Goal: Task Accomplishment & Management: Use online tool/utility

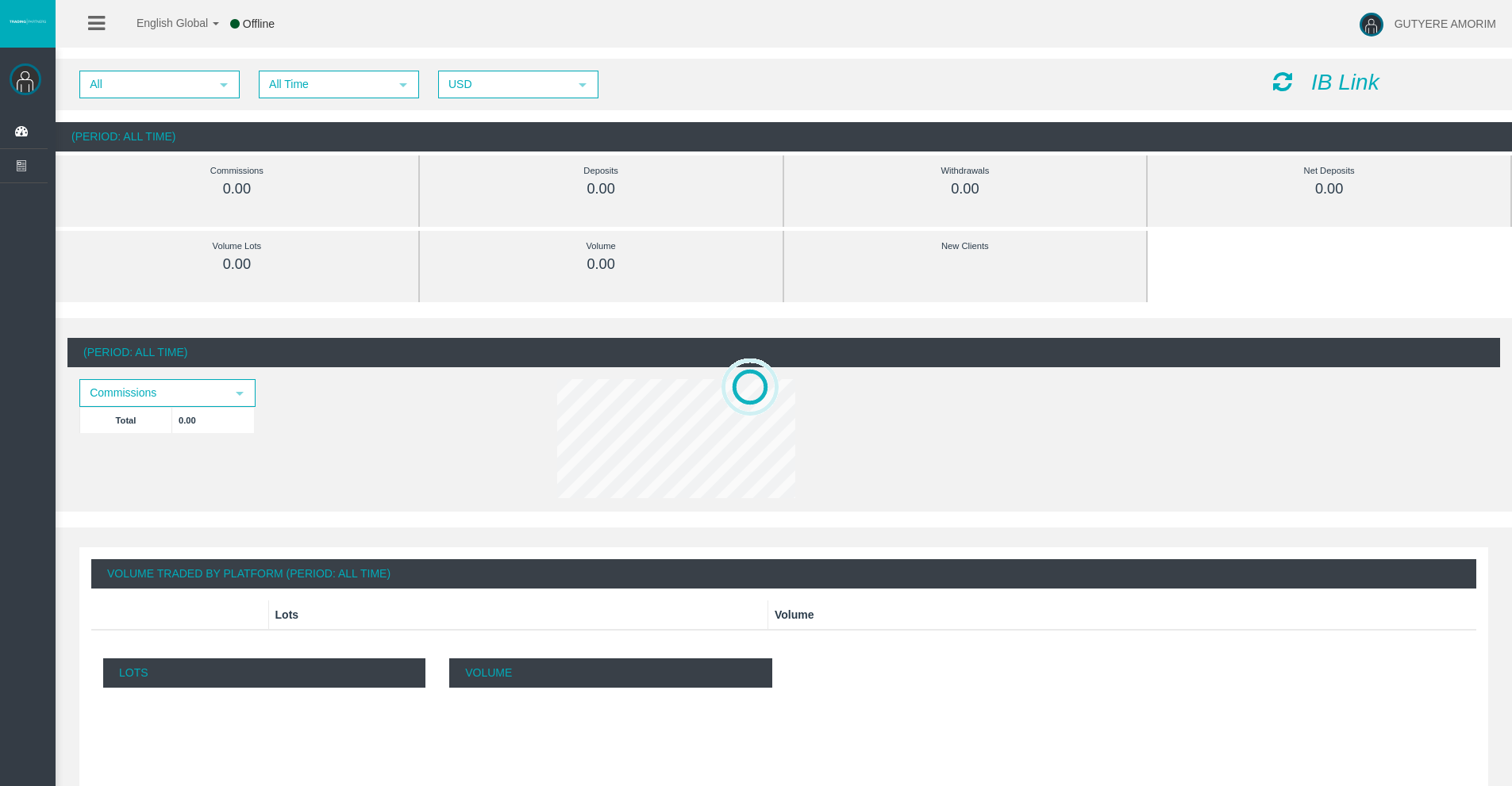
click at [1322, 86] on icon "IB Link" at bounding box center [1345, 82] width 68 height 24
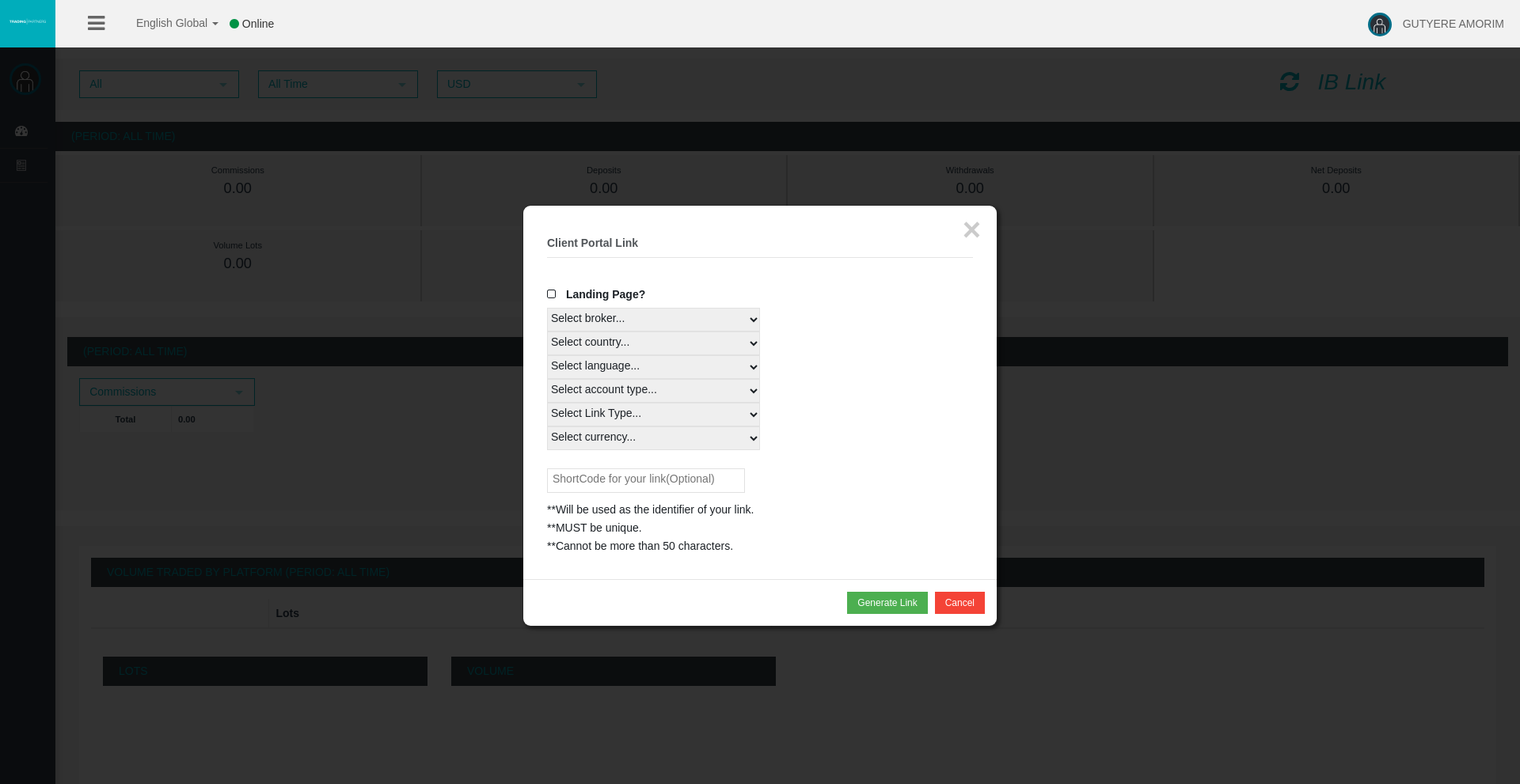
click at [551, 294] on span at bounding box center [555, 294] width 16 height 11
click at [0, 0] on input "Landing Page?" at bounding box center [0, 0] width 0 height 0
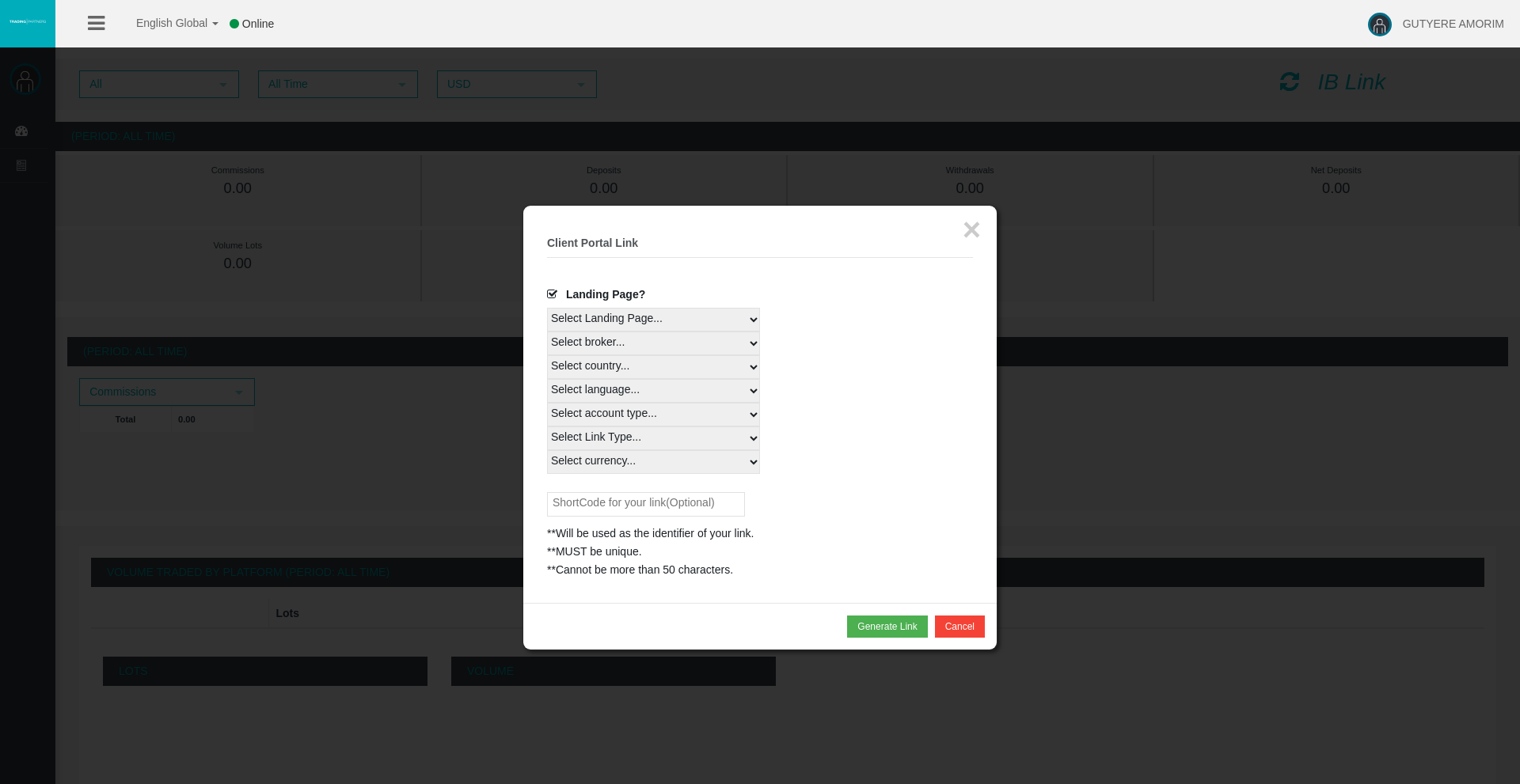
click at [554, 293] on span at bounding box center [555, 294] width 16 height 11
click at [0, 0] on input "Landing Page?" at bounding box center [0, 0] width 0 height 0
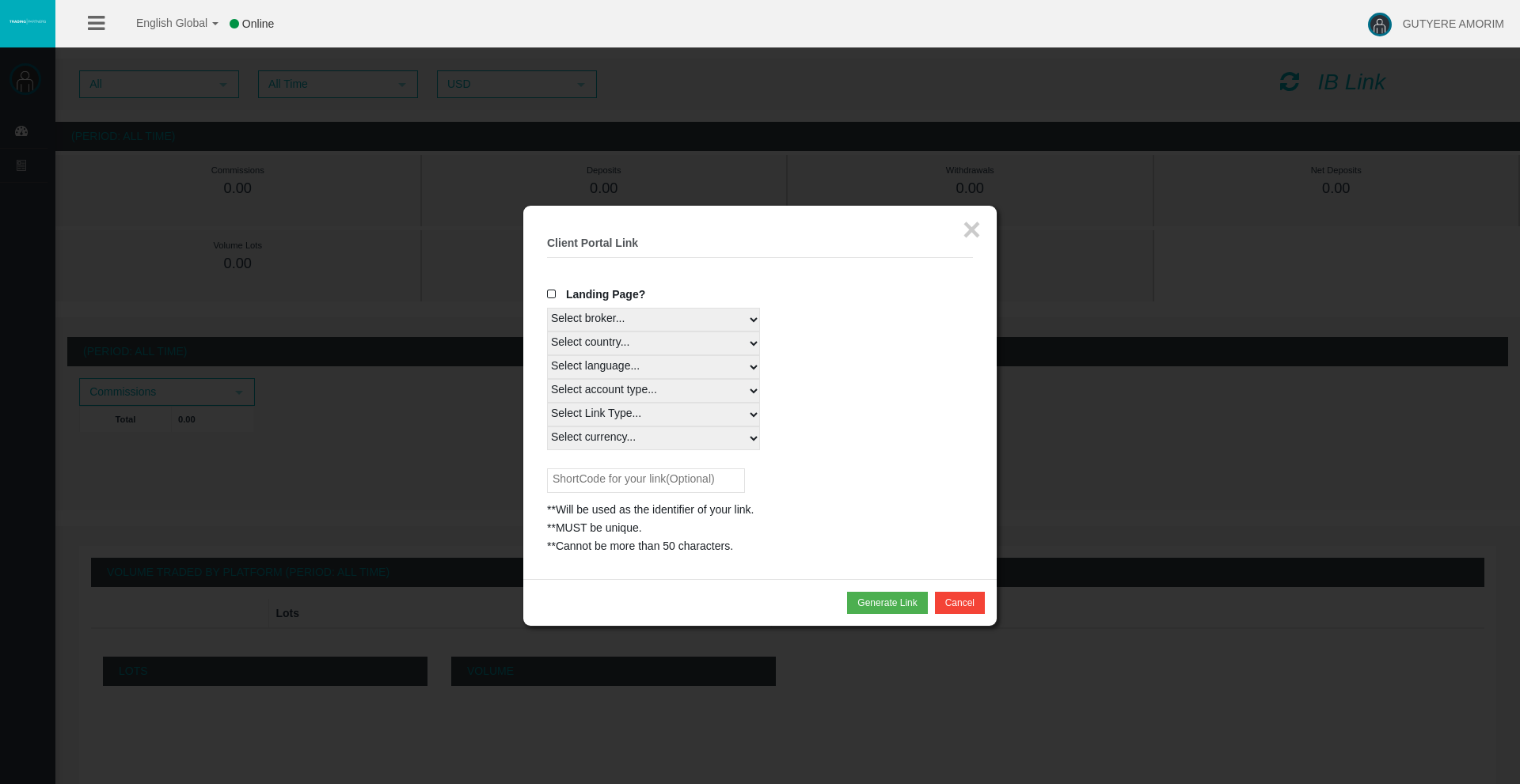
click at [554, 292] on span at bounding box center [555, 294] width 16 height 11
click at [0, 0] on input "Landing Page?" at bounding box center [0, 0] width 0 height 0
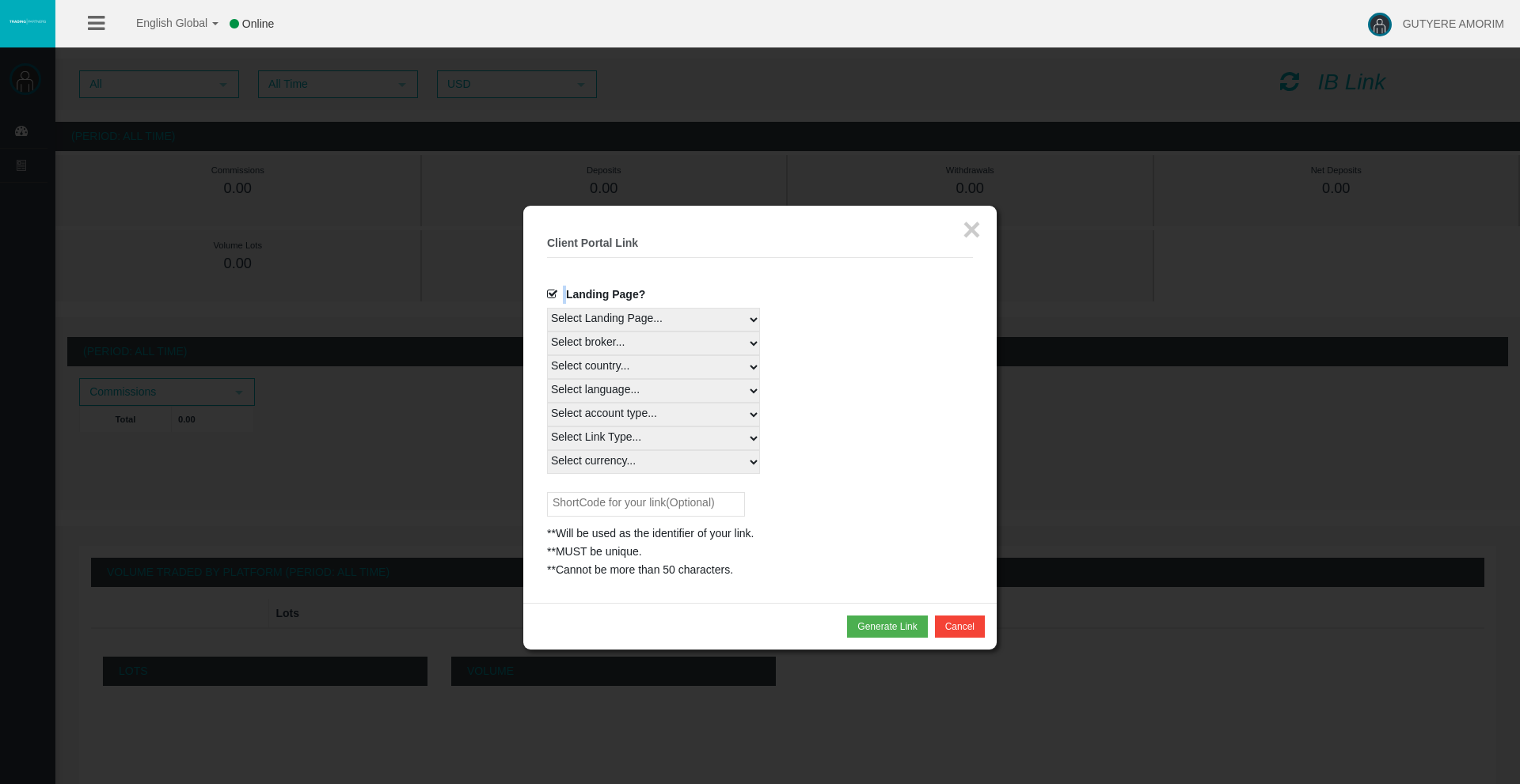
click at [554, 292] on span at bounding box center [555, 294] width 16 height 11
click at [0, 0] on input "Landing Page?" at bounding box center [0, 0] width 0 height 0
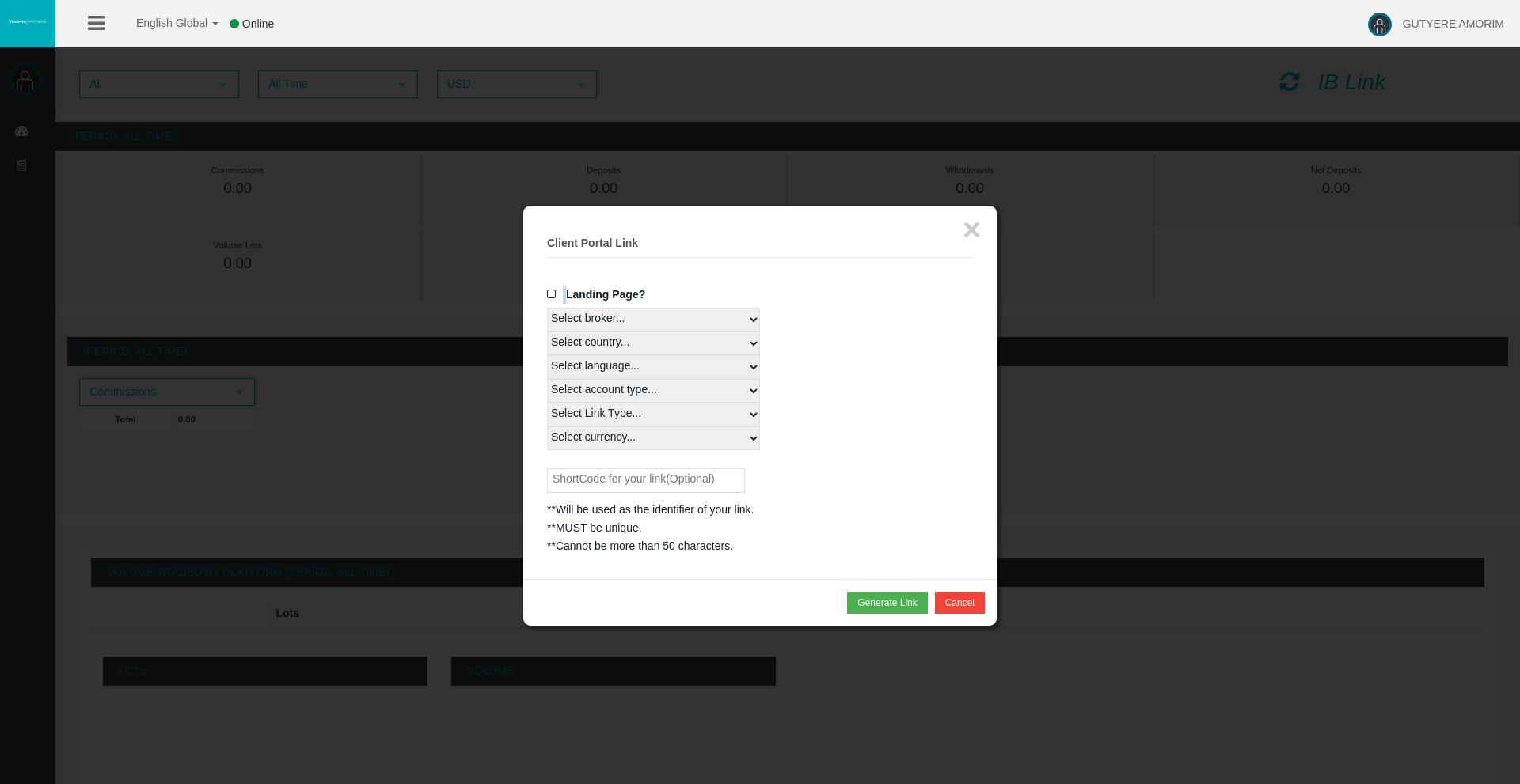
click at [756, 325] on select "Select broker... T4Trade" at bounding box center [653, 320] width 213 height 23
click at [547, 308] on select "Select broker... T4Trade" at bounding box center [653, 320] width 213 height 23
click at [735, 342] on select "Select country... Rest of the World" at bounding box center [653, 343] width 213 height 23
select select
click at [547, 332] on select "Select country... Rest of the World" at bounding box center [653, 343] width 213 height 23
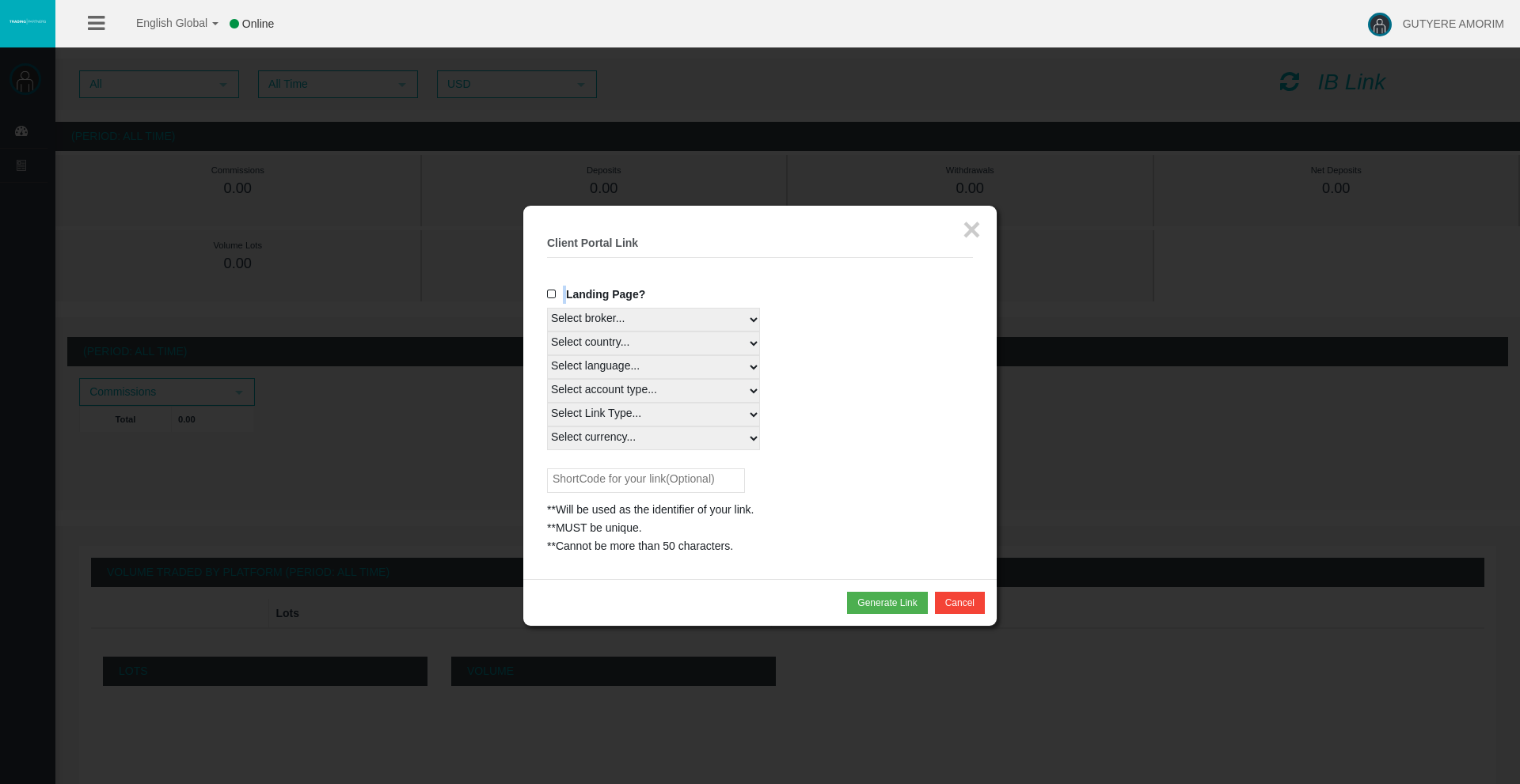
click at [723, 369] on select "Select language... English Japanese Chinese Portuguese Spanish Czech German Fre…" at bounding box center [653, 367] width 213 height 23
select select
click at [547, 355] on select "Select language... English Japanese Chinese Portuguese Spanish Czech German Fre…" at bounding box center [653, 367] width 213 height 23
click at [734, 393] on select "Select account type... All Platforms Trade Copy MT4 LiveFloatingSpreadAccount M…" at bounding box center [653, 391] width 213 height 23
select select
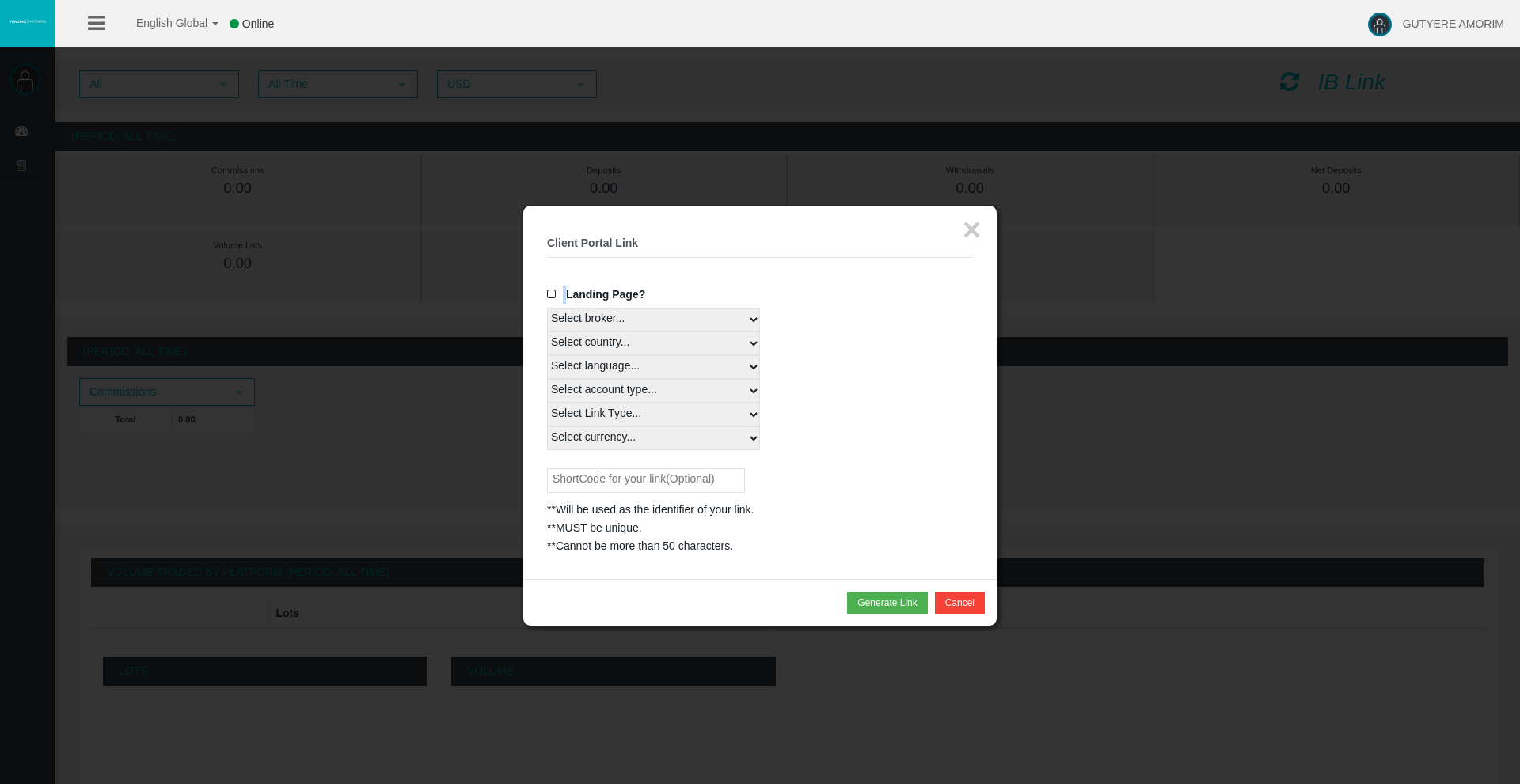
click at [547, 379] on select "Select account type... All Platforms Trade Copy MT4 LiveFloatingSpreadAccount M…" at bounding box center [653, 391] width 213 height 23
click at [752, 420] on select "Select Link Type... Real" at bounding box center [653, 414] width 213 height 23
select select "Real"
click at [547, 403] on select "Select Link Type... Real" at bounding box center [653, 414] width 213 height 23
click at [748, 445] on select "Select currency... All Currencies" at bounding box center [653, 439] width 213 height 23
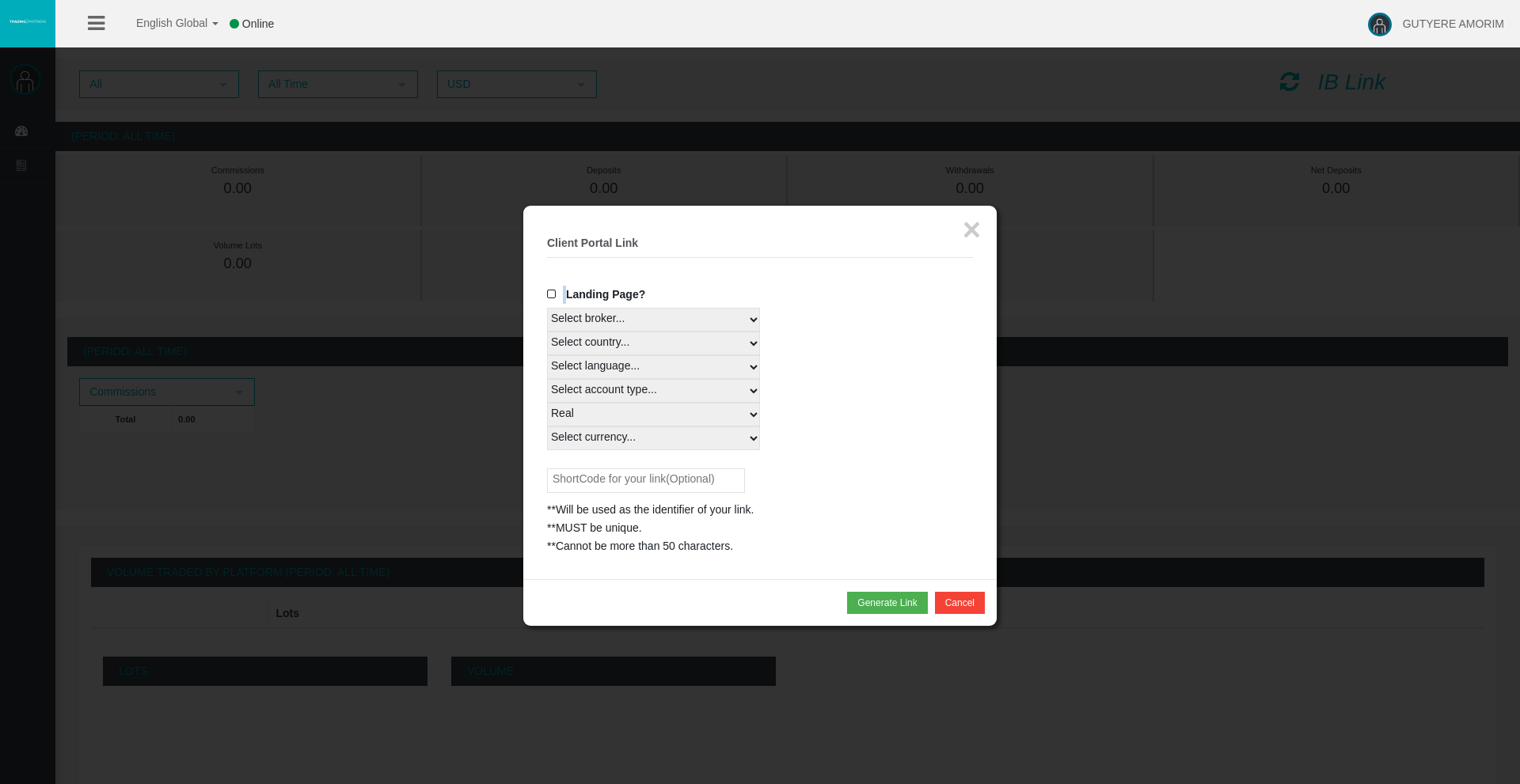
select select "All Currencies"
click at [547, 427] on select "Select currency... All Currencies" at bounding box center [653, 439] width 213 height 23
click at [671, 477] on input "text" at bounding box center [645, 481] width 198 height 24
click at [860, 495] on div "AgCapital **Will be used as the identifier of your link. **MUST be unique. **Ca…" at bounding box center [760, 513] width 426 height 88
click at [894, 604] on button "Generate Link" at bounding box center [887, 603] width 80 height 22
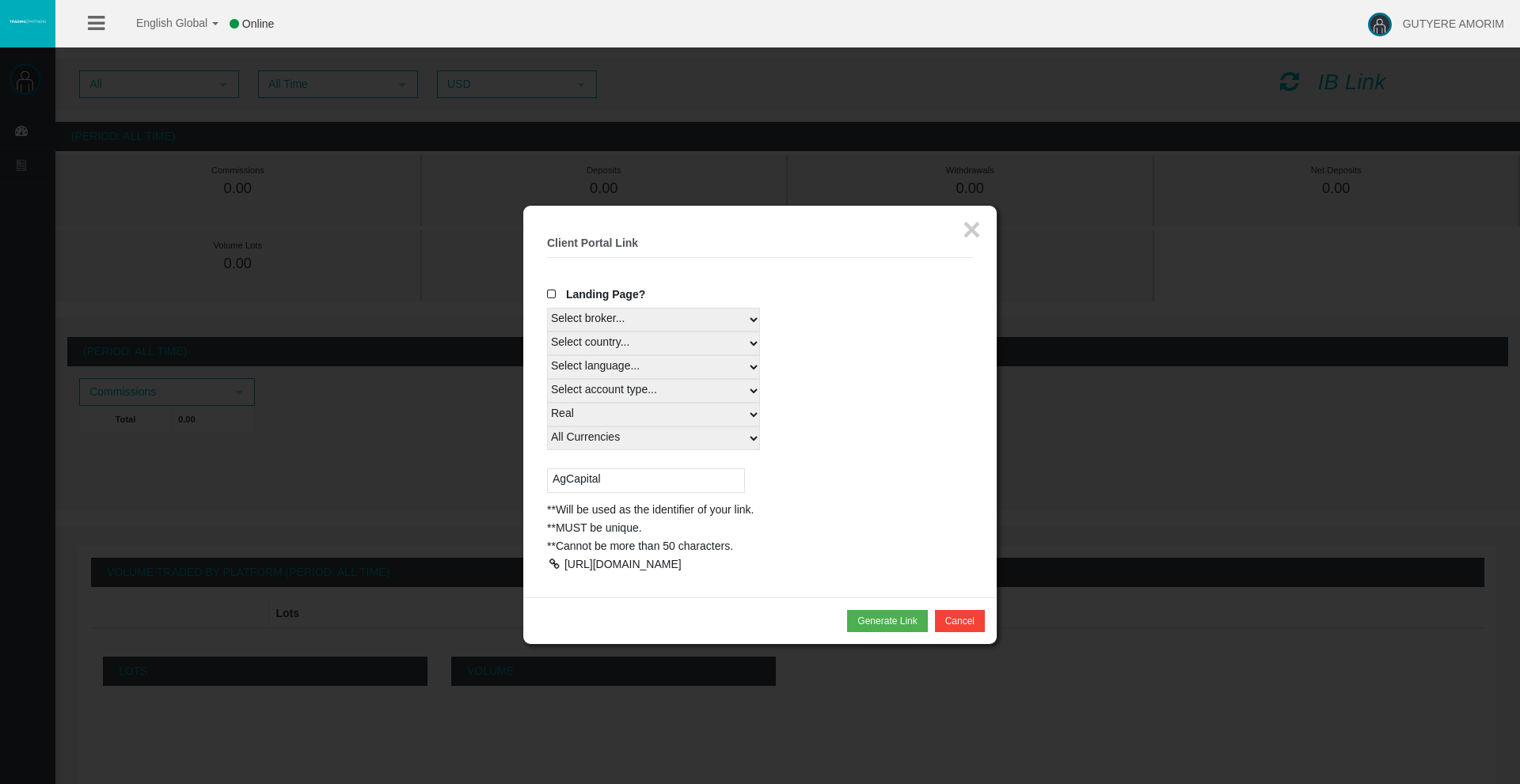
drag, startPoint x: 619, startPoint y: 478, endPoint x: 491, endPoint y: 478, distance: 128.0
click at [491, 478] on body "English Global 简体中文 English Global 日本語 한국어 Online GUTYERE AMORIM Help Log Out G…" at bounding box center [760, 392] width 1520 height 784
type input "agcapital"
click at [903, 632] on button "Generate Link" at bounding box center [887, 621] width 80 height 22
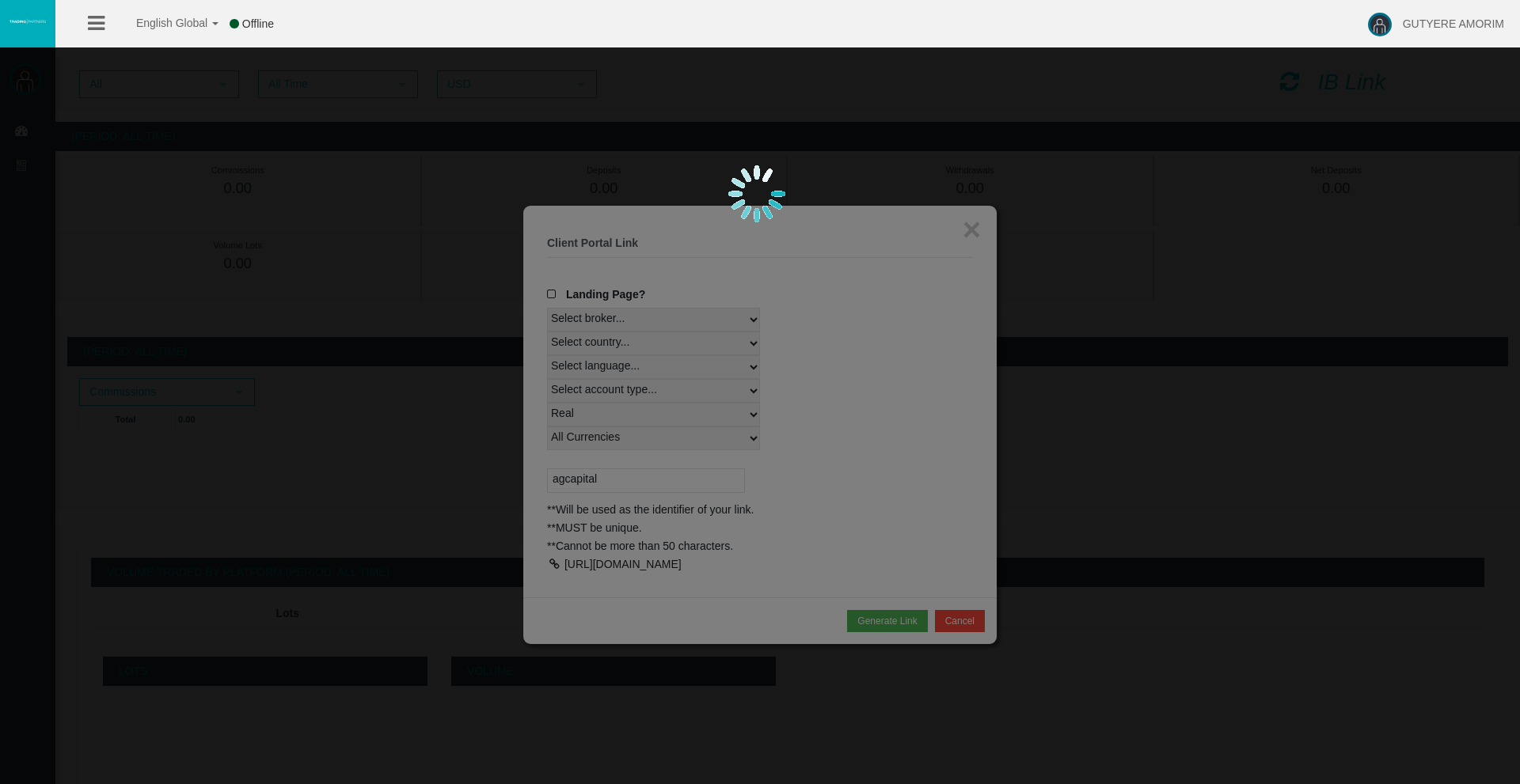
click at [969, 232] on div at bounding box center [760, 392] width 1520 height 784
click at [1154, 138] on div at bounding box center [760, 392] width 1520 height 784
drag, startPoint x: 307, startPoint y: 145, endPoint x: 172, endPoint y: 32, distance: 176.1
click at [308, 138] on div at bounding box center [760, 392] width 1520 height 784
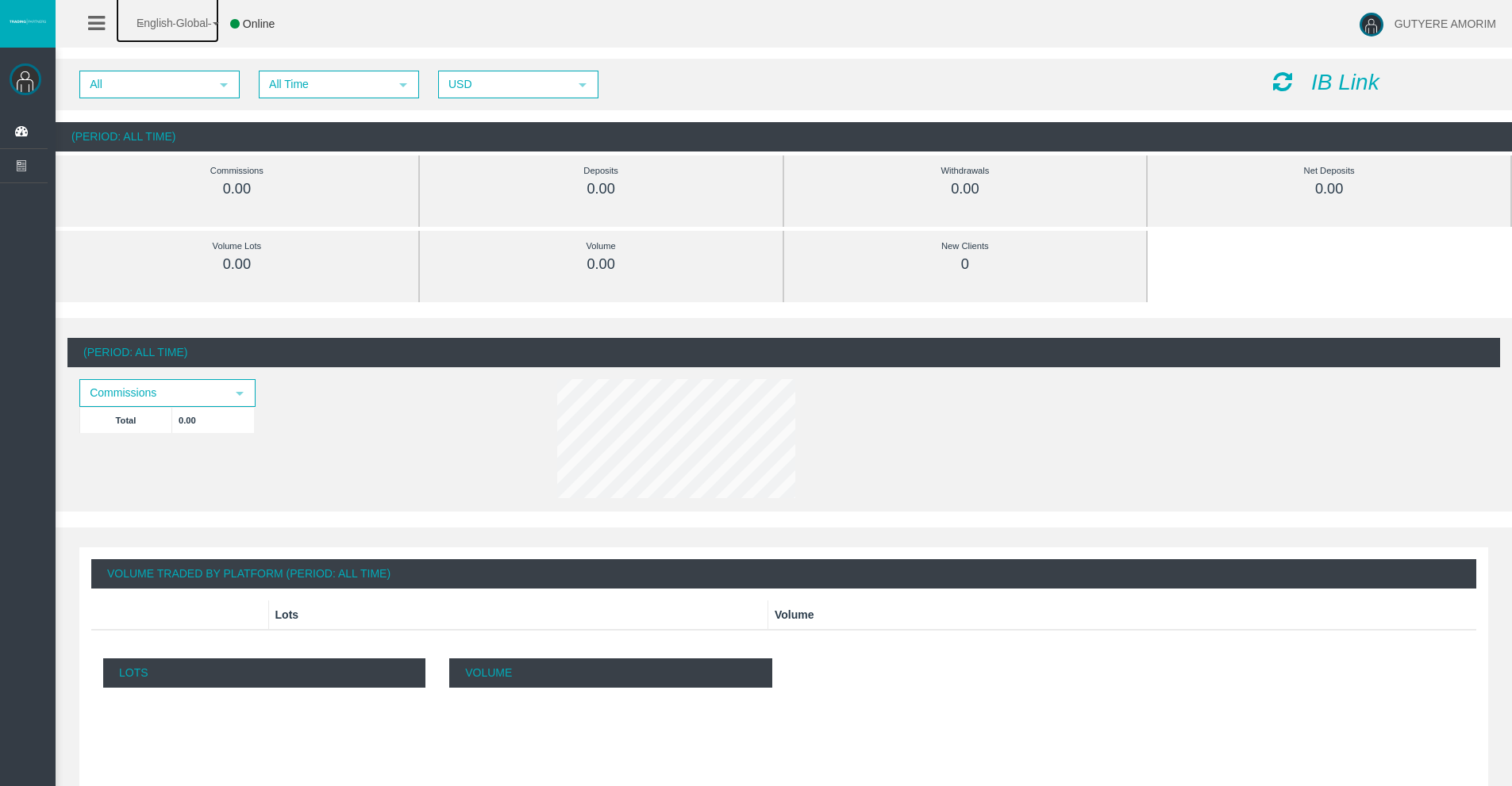
click at [188, 27] on span "English Global" at bounding box center [162, 22] width 92 height 13
click at [254, 27] on span "Online" at bounding box center [259, 23] width 32 height 13
click at [578, 27] on div "English Global 简体中文 English Global 日本語 한국어 Online GUTYERE AMORIM Help Log Out" at bounding box center [756, 23] width 1512 height 48
click at [1330, 80] on icon "IB Link" at bounding box center [1345, 82] width 68 height 24
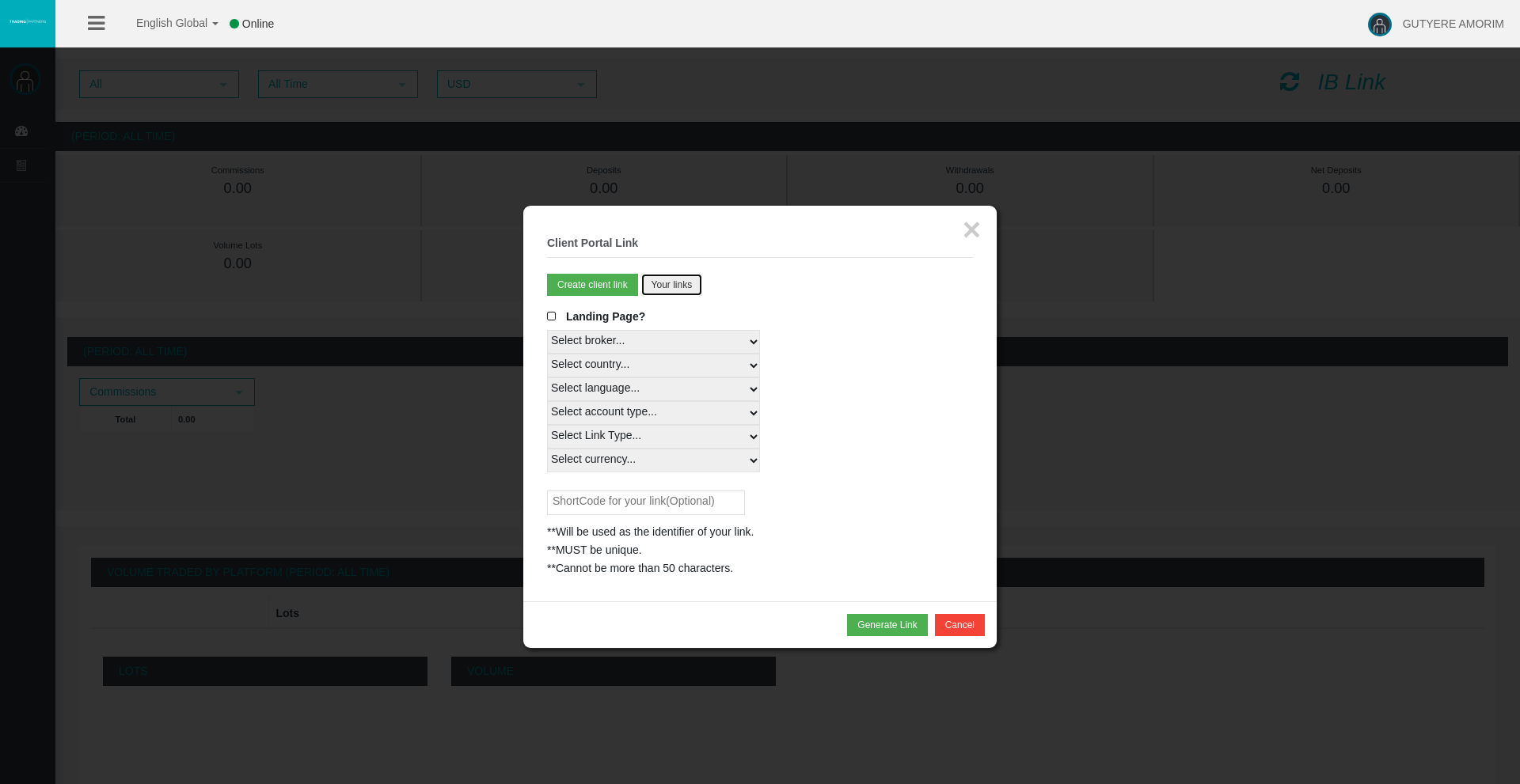
click at [670, 288] on button "Your links" at bounding box center [671, 285] width 61 height 22
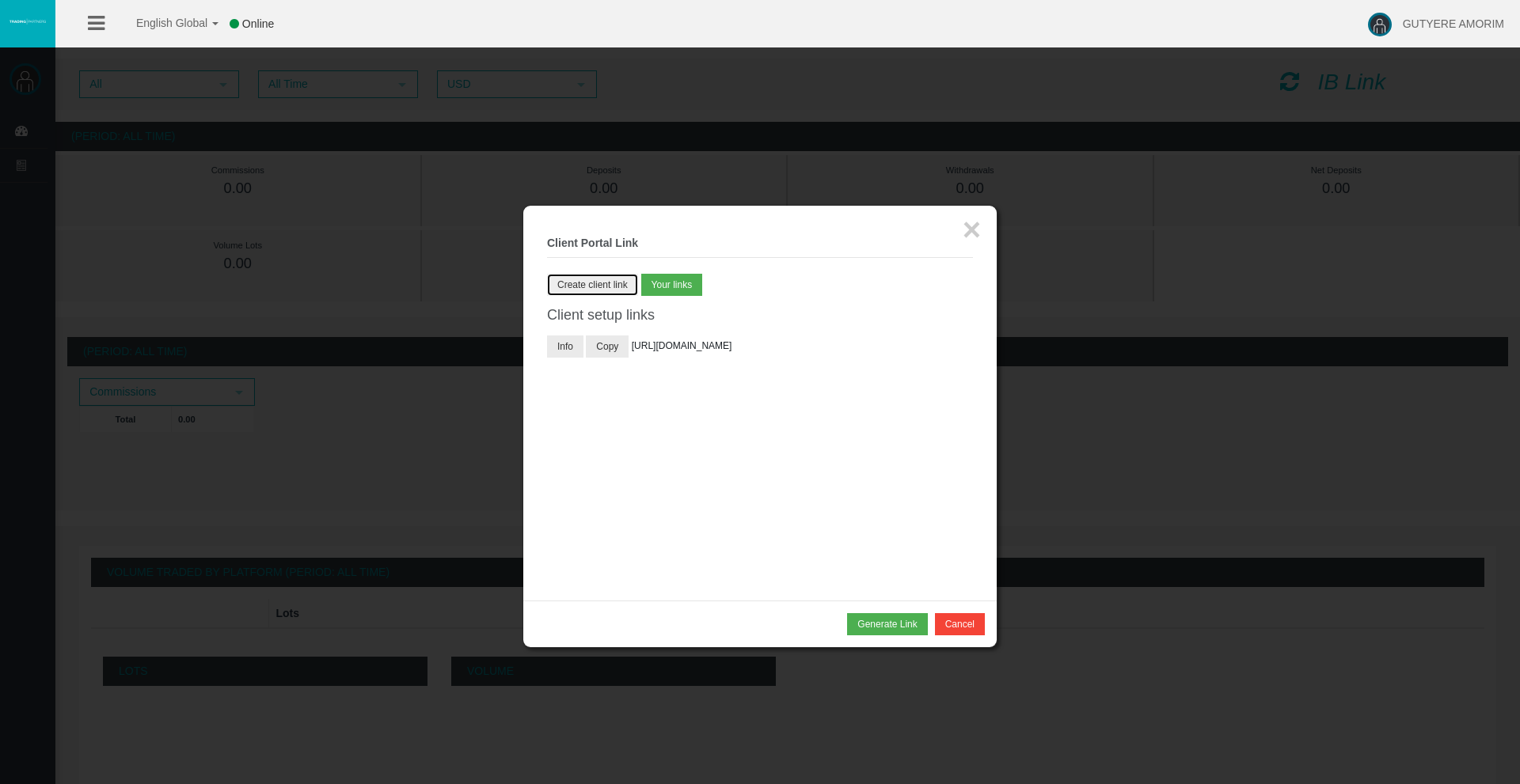
click at [562, 296] on button "Create client link" at bounding box center [593, 285] width 91 height 22
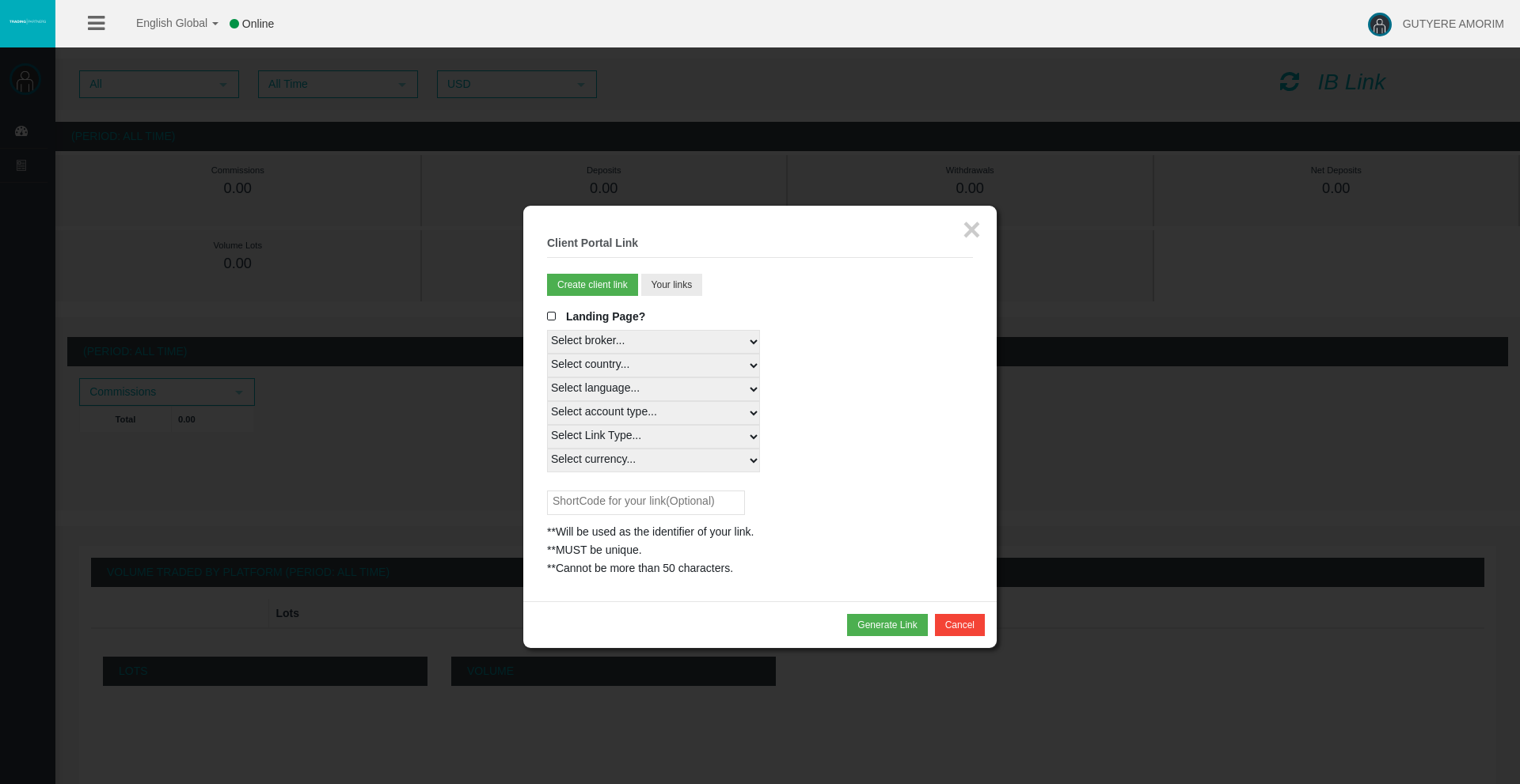
click at [551, 315] on span at bounding box center [555, 316] width 16 height 11
click at [0, 0] on input "Landing Page?" at bounding box center [0, 0] width 0 height 0
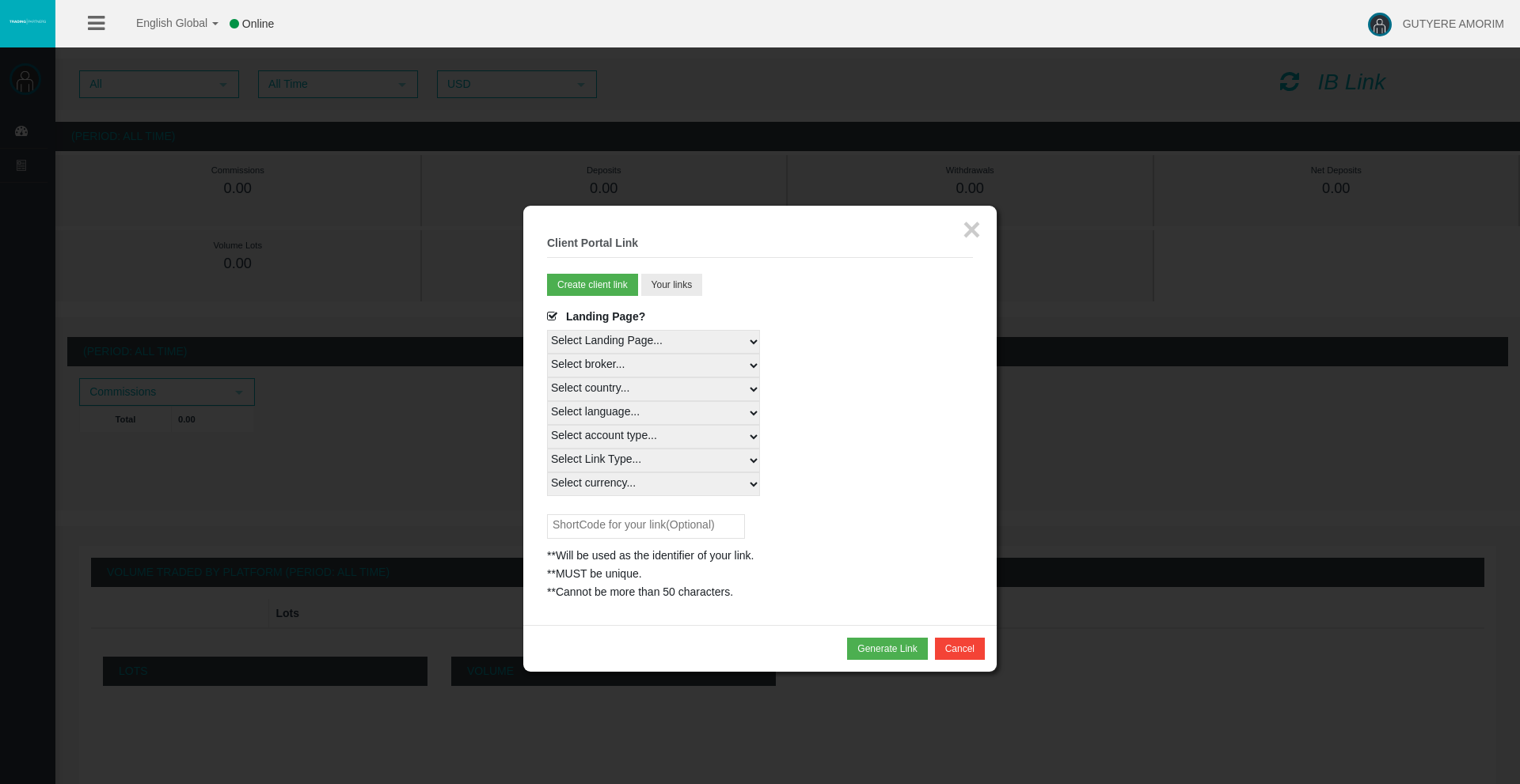
click at [657, 342] on select "Select Landing Page..." at bounding box center [653, 341] width 213 height 23
click at [655, 363] on select "Select broker... T4Trade" at bounding box center [653, 366] width 213 height 23
click at [633, 388] on select "Select country... Rest of the World" at bounding box center [653, 389] width 213 height 23
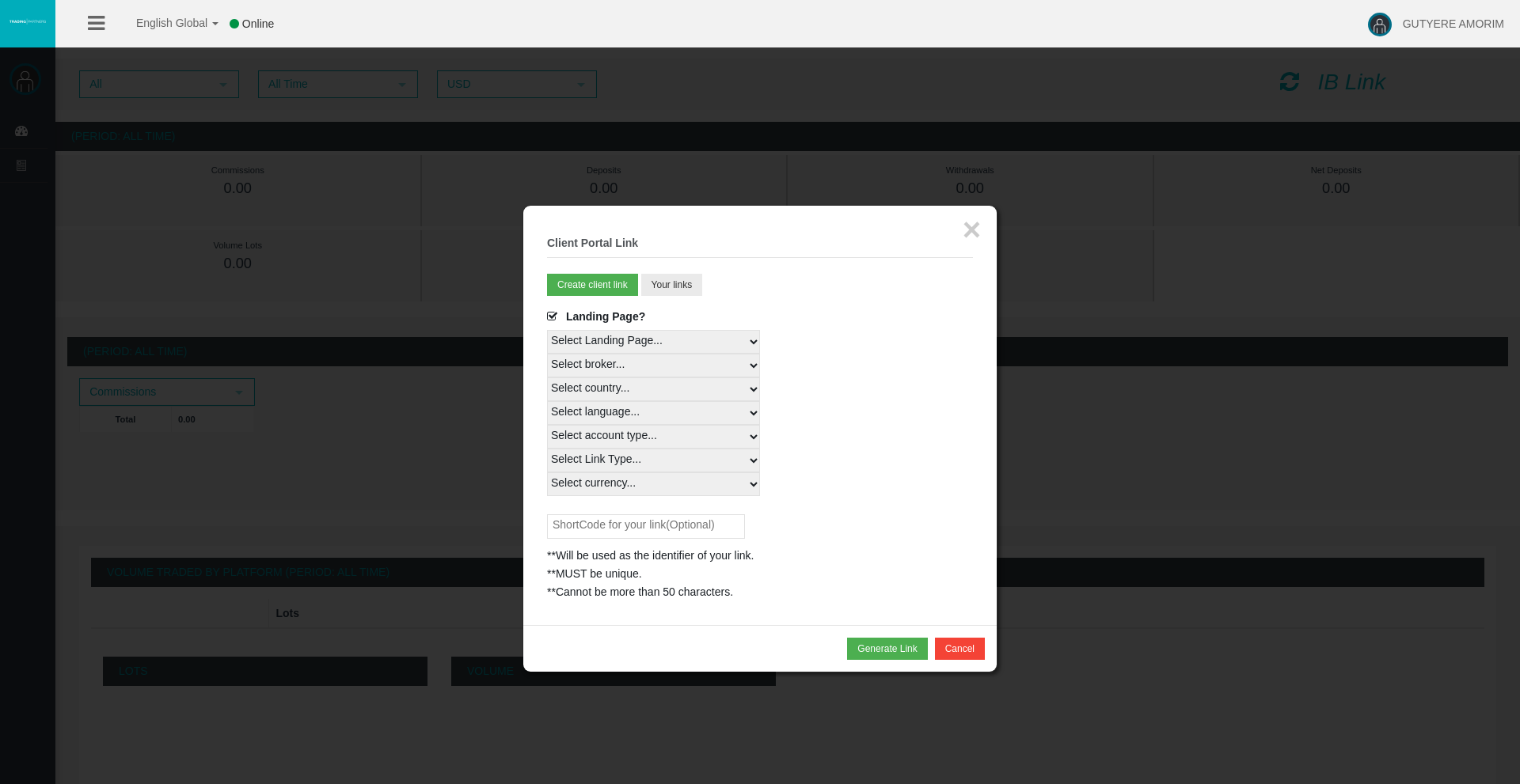
select select
click at [547, 377] on select "Select country... Rest of the World" at bounding box center [653, 389] width 213 height 23
click at [638, 410] on select "Select language... English Japanese Chinese Portuguese Spanish Czech German Fre…" at bounding box center [653, 413] width 213 height 23
select select
click at [547, 402] on select "Select language... English Japanese Chinese Portuguese Spanish Czech German Fre…" at bounding box center [653, 413] width 213 height 23
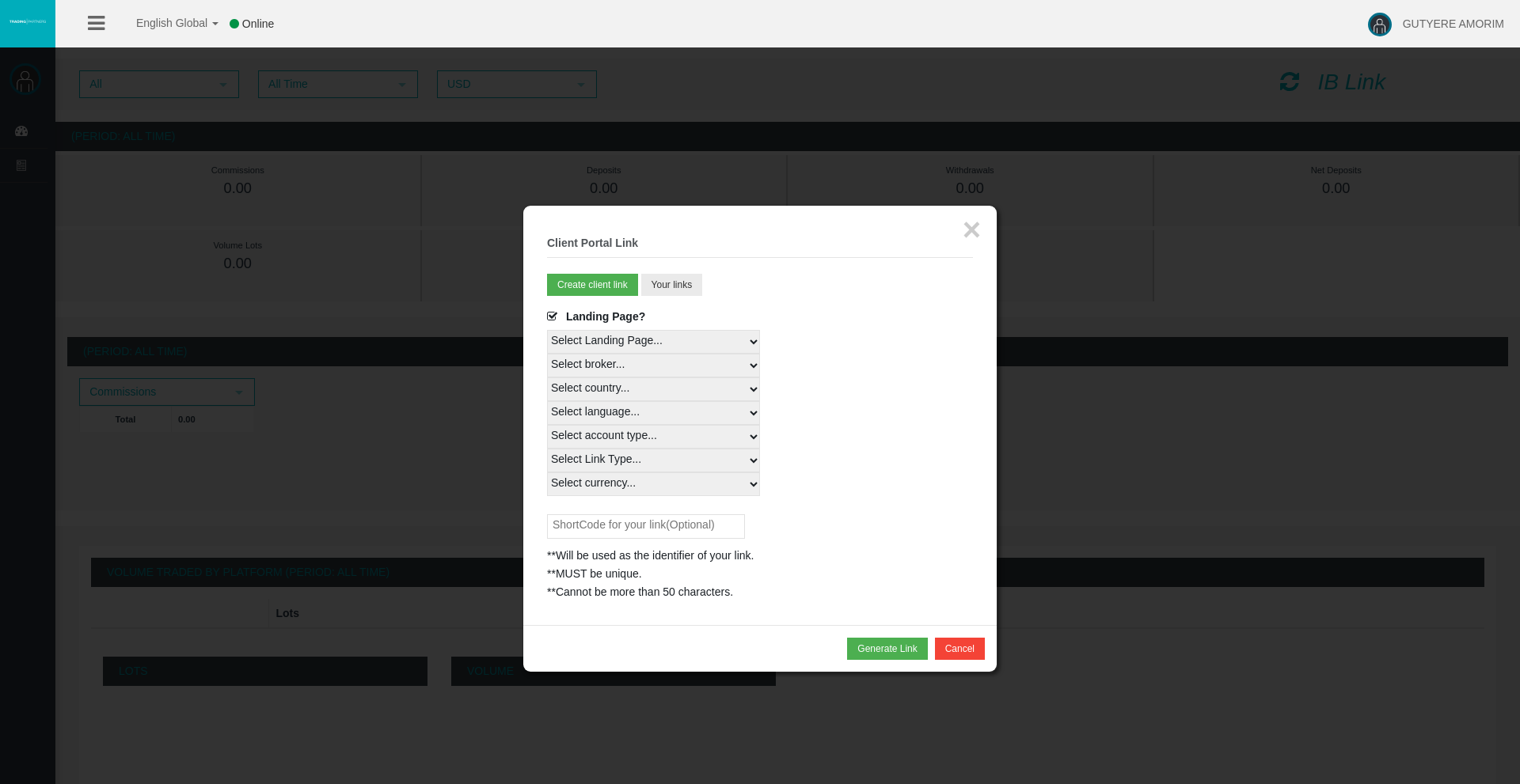
click at [677, 441] on select "Select account type... All Platforms Trade Copy MT4 LiveFloatingSpreadAccount M…" at bounding box center [653, 437] width 213 height 23
select select
click at [547, 425] on select "Select account type... All Platforms Trade Copy MT4 LiveFloatingSpreadAccount M…" at bounding box center [653, 437] width 213 height 23
click at [670, 460] on select "Select Link Type... Real" at bounding box center [653, 460] width 213 height 23
select select "Real"
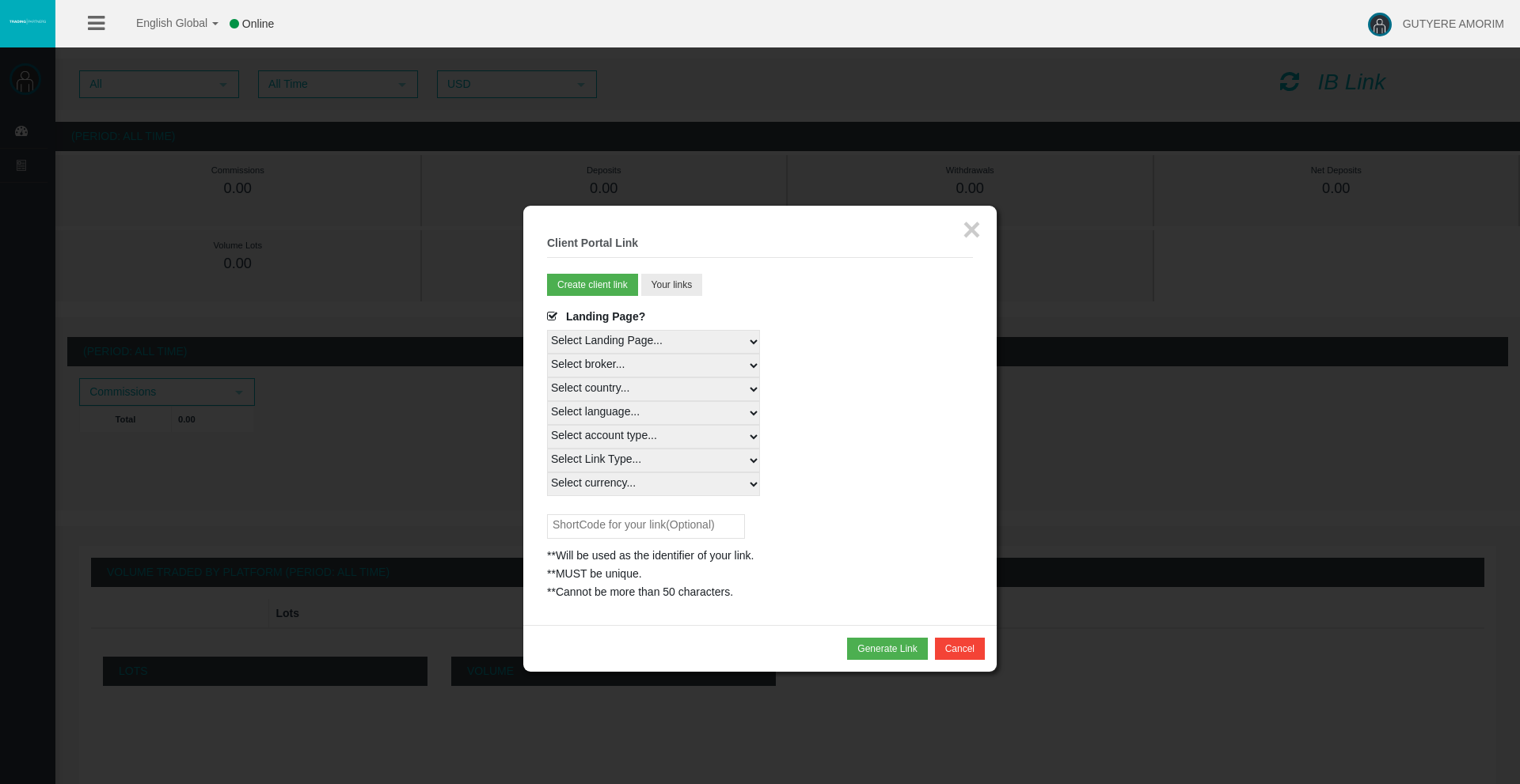
click at [547, 448] on select "Select Link Type... Real" at bounding box center [653, 460] width 213 height 23
click at [659, 480] on select "Select currency... All Currencies" at bounding box center [653, 484] width 213 height 23
select select "All Currencies"
click at [547, 473] on select "Select currency... All Currencies" at bounding box center [653, 484] width 213 height 23
click at [633, 528] on input "text" at bounding box center [645, 526] width 198 height 24
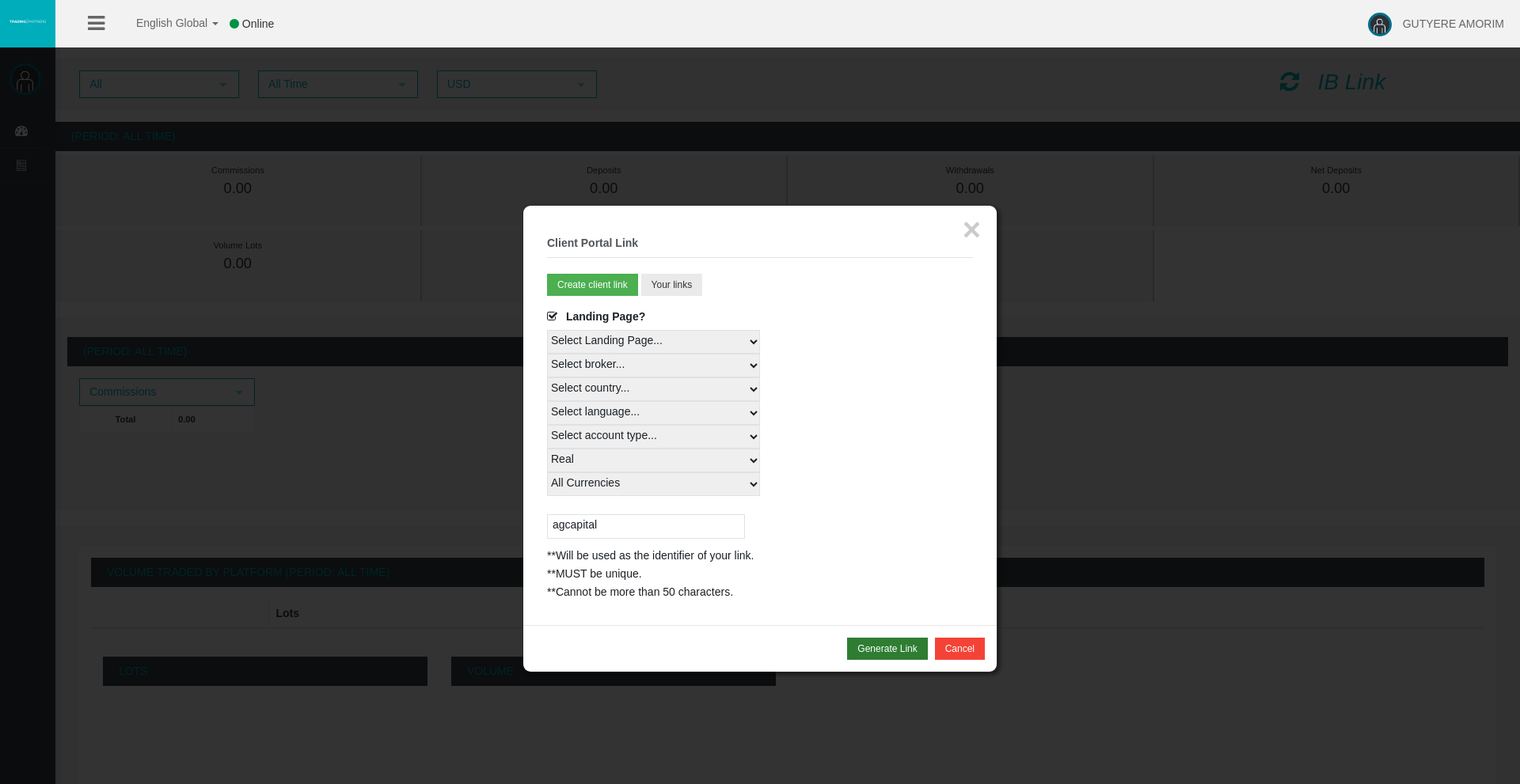
type input "agcapital"
click at [897, 648] on button "Generate Link" at bounding box center [887, 649] width 80 height 22
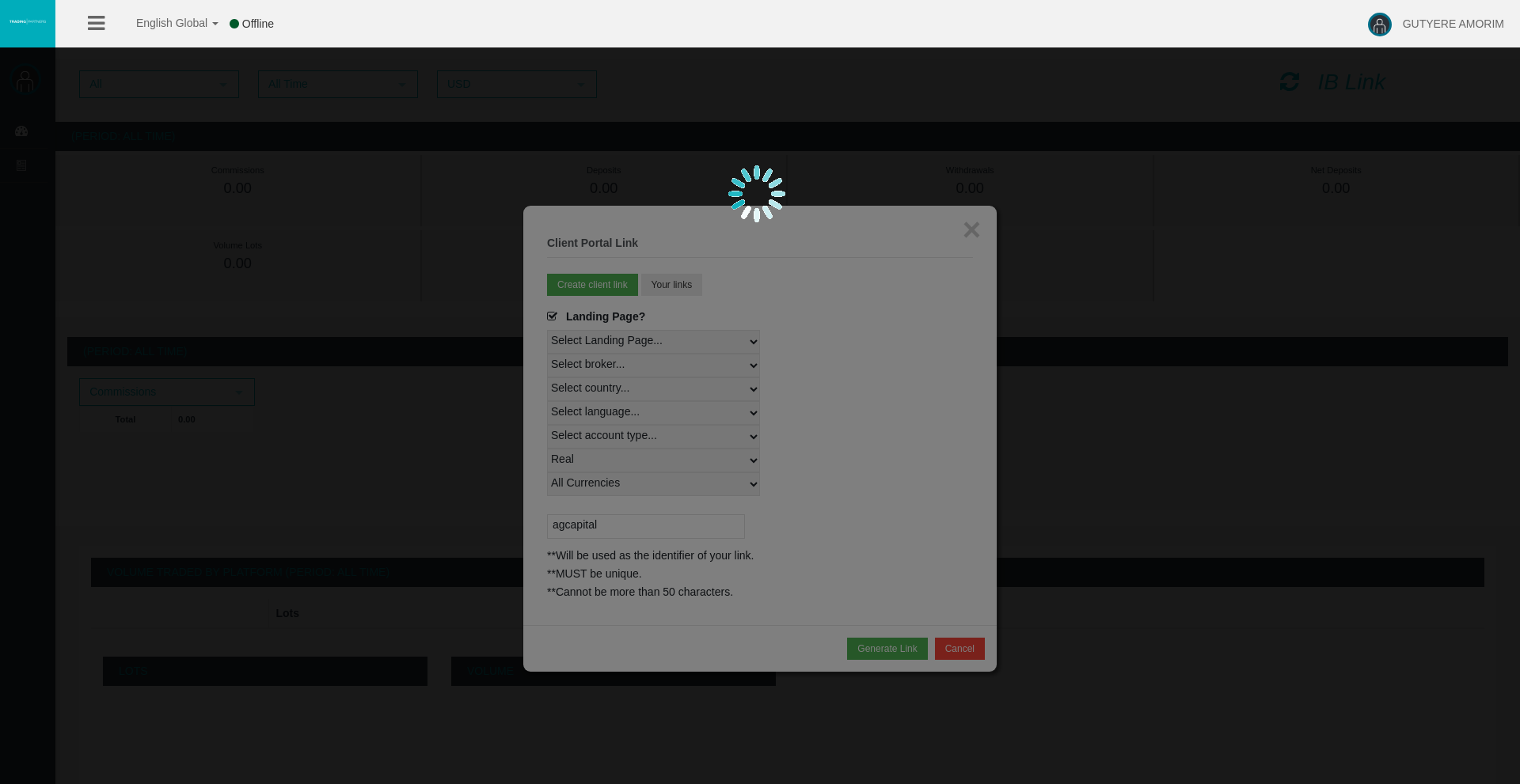
click at [969, 228] on div at bounding box center [760, 392] width 1520 height 784
drag, startPoint x: 969, startPoint y: 228, endPoint x: 673, endPoint y: 240, distance: 296.2
click at [935, 232] on div at bounding box center [760, 392] width 1520 height 784
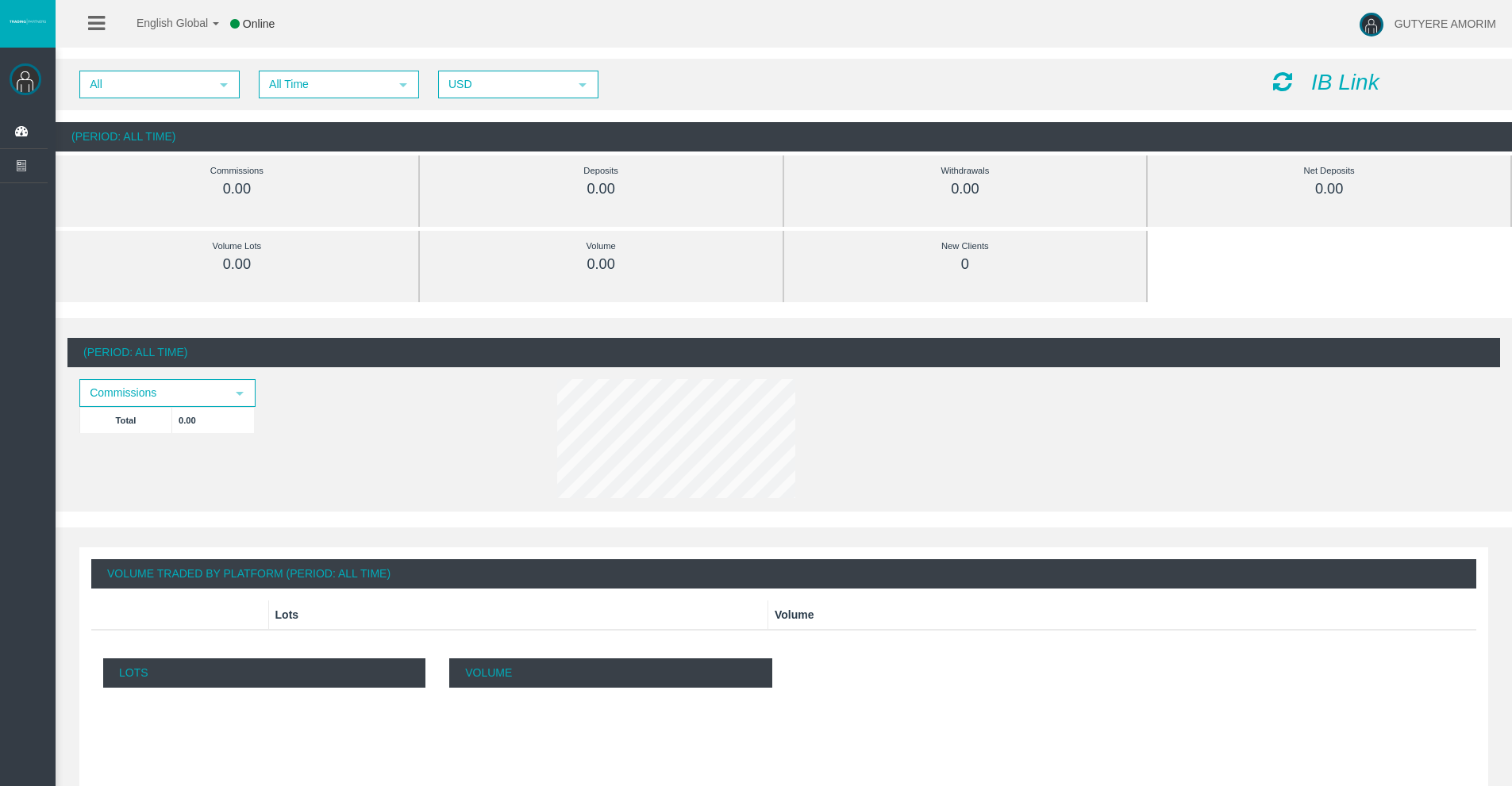
click at [1328, 83] on icon "IB Link" at bounding box center [1345, 82] width 68 height 24
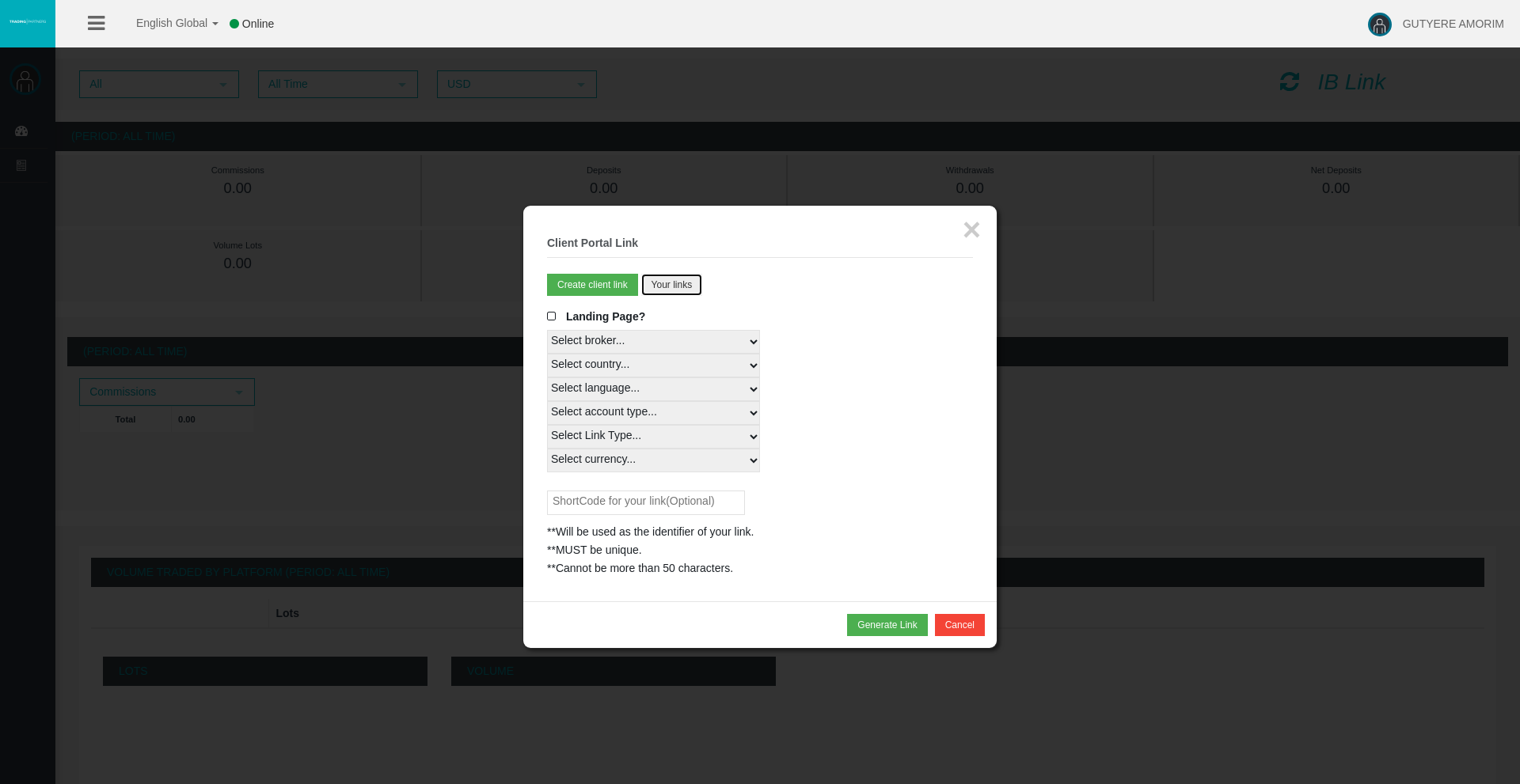
click at [699, 282] on button "Your links" at bounding box center [671, 285] width 61 height 22
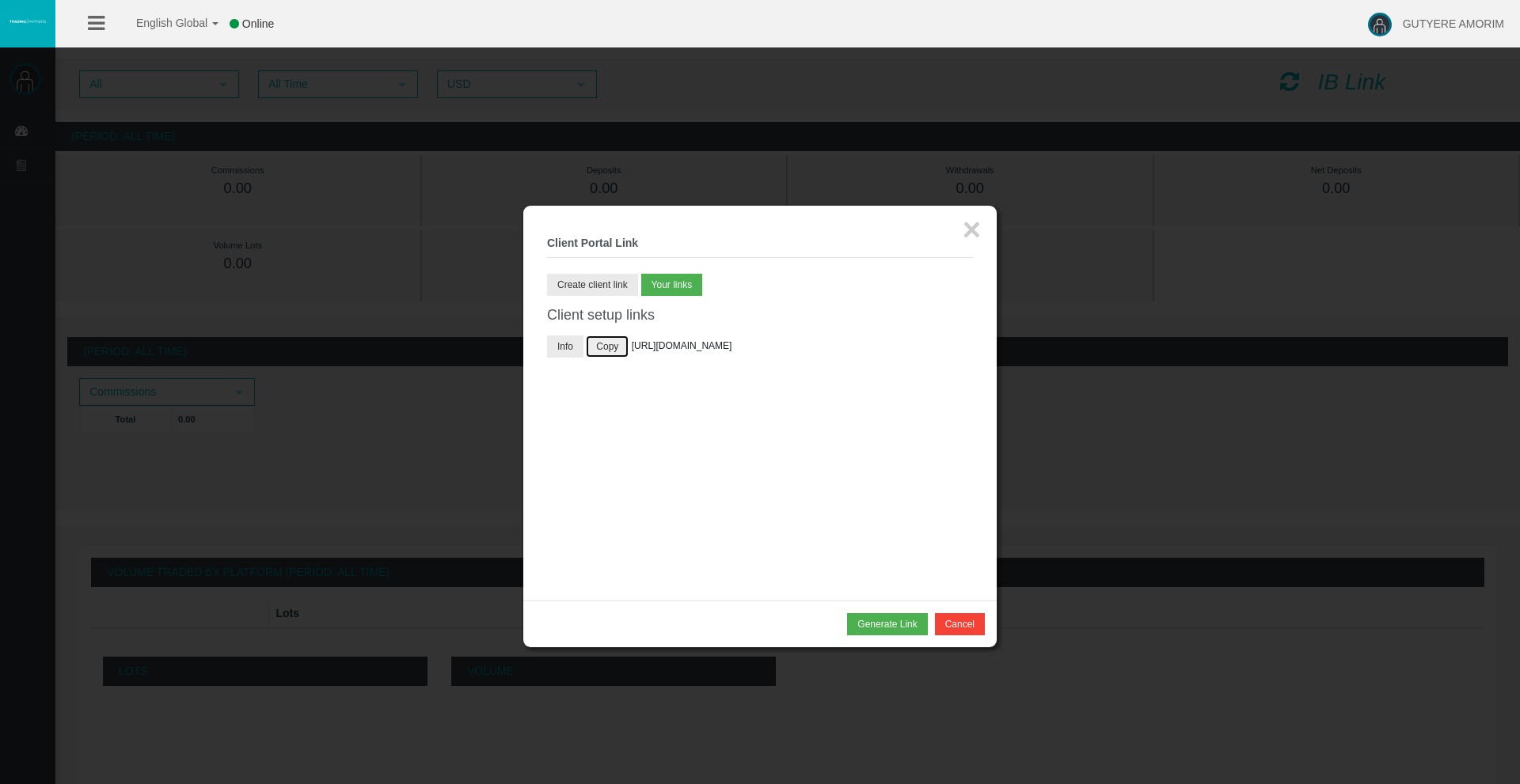
click at [607, 342] on button "Copy" at bounding box center [607, 346] width 43 height 22
click at [973, 233] on button "×" at bounding box center [971, 230] width 18 height 32
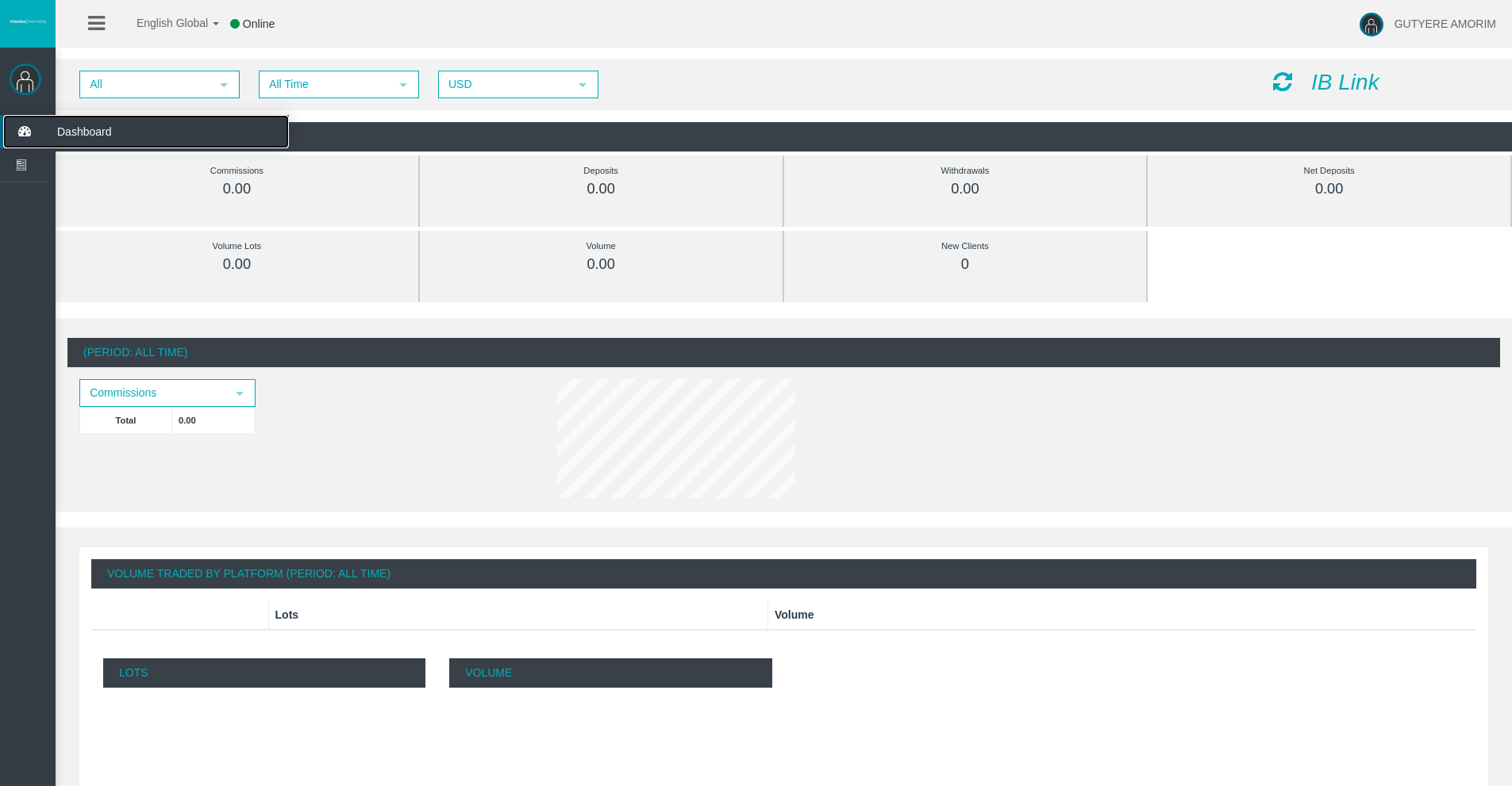
click at [24, 135] on icon at bounding box center [23, 132] width 42 height 33
click at [99, 138] on span "Dashboard" at bounding box center [122, 132] width 155 height 33
click at [100, 30] on icon at bounding box center [96, 23] width 17 height 20
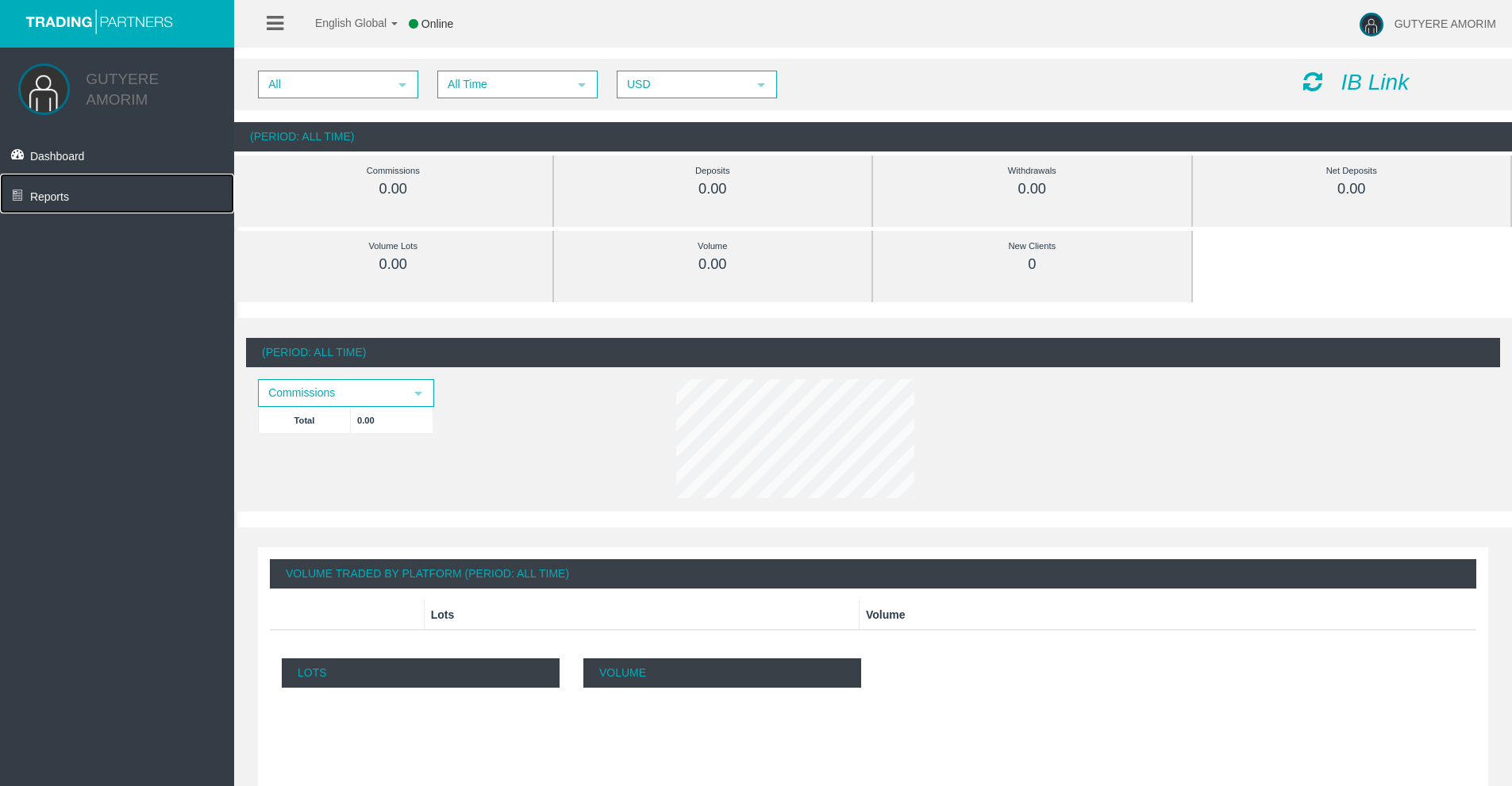
click at [71, 202] on link "Reports" at bounding box center [117, 193] width 234 height 40
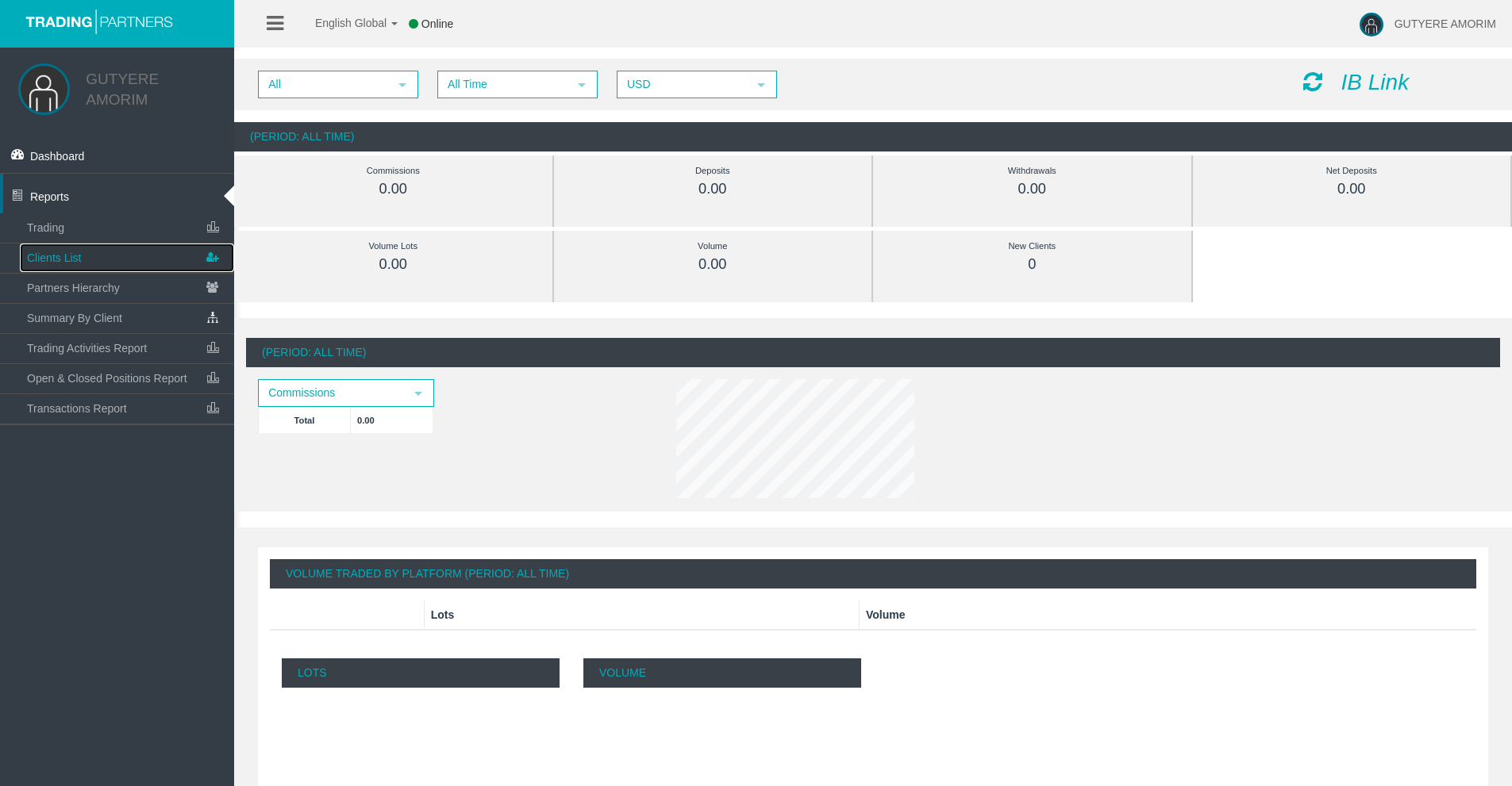
click at [113, 261] on link "Clients List" at bounding box center [127, 257] width 215 height 28
